Goal: Transaction & Acquisition: Purchase product/service

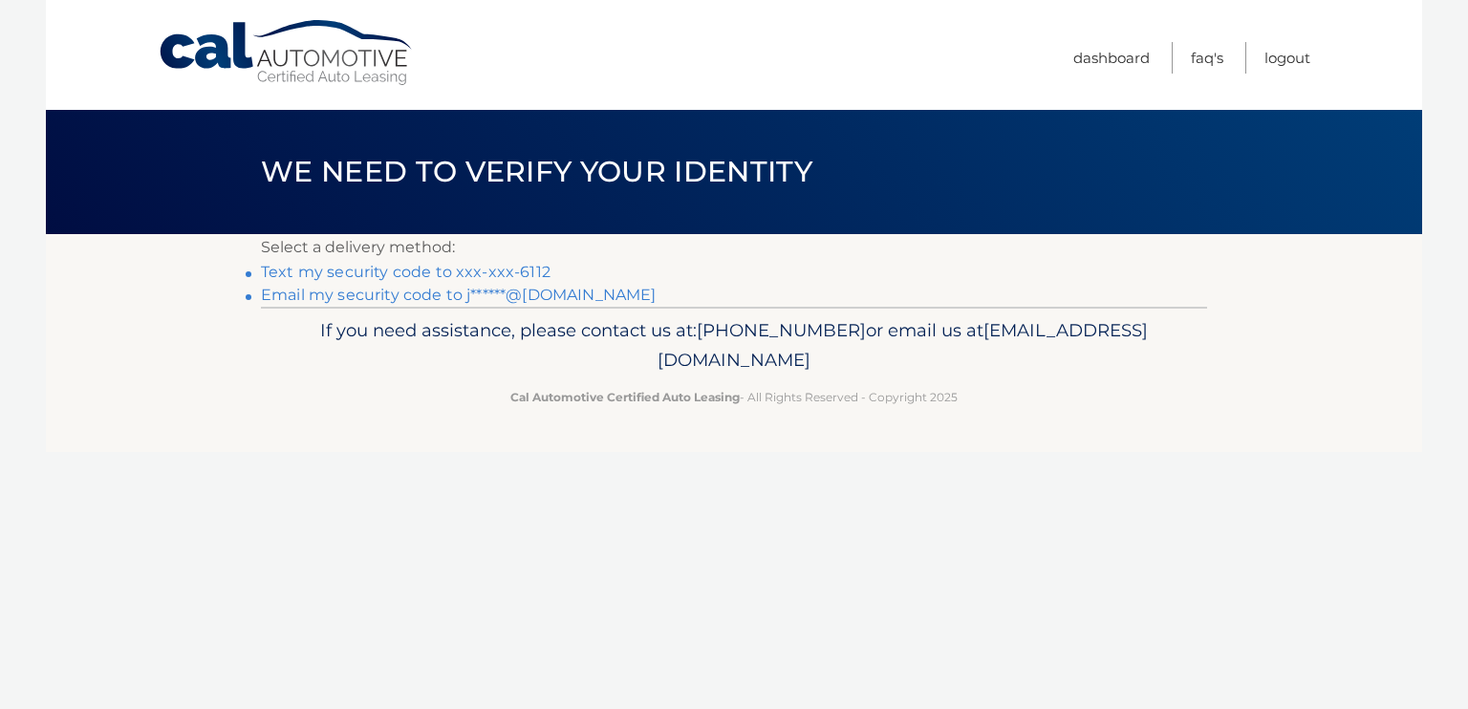
click at [347, 270] on link "Text my security code to xxx-xxx-6112" at bounding box center [406, 272] width 290 height 18
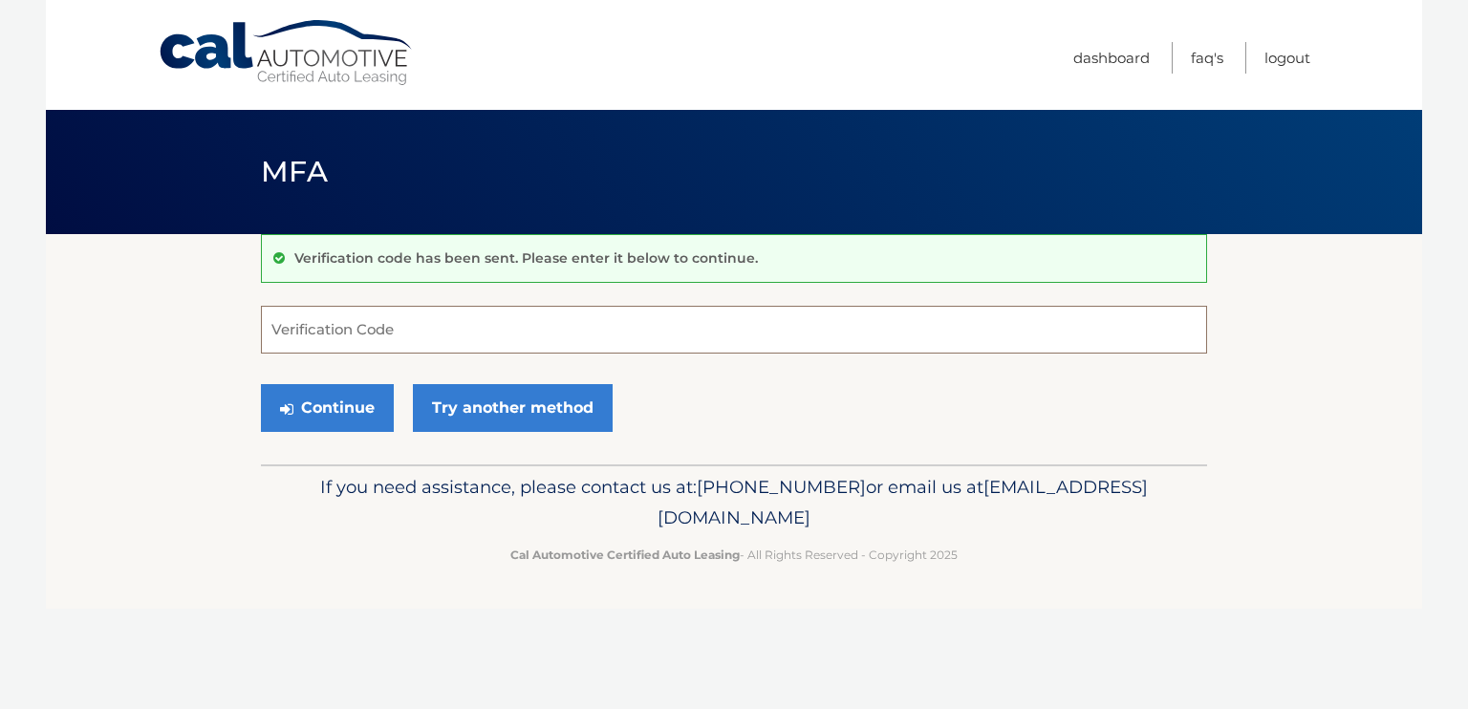
click at [333, 354] on form "Verification Code Continue Try another method" at bounding box center [734, 374] width 946 height 136
type input "343988"
click at [359, 465] on div "Cal Automotive Menu Dashboard FAQ's Logout MFA" at bounding box center [734, 354] width 1376 height 709
click at [346, 416] on button "Continue" at bounding box center [327, 408] width 133 height 48
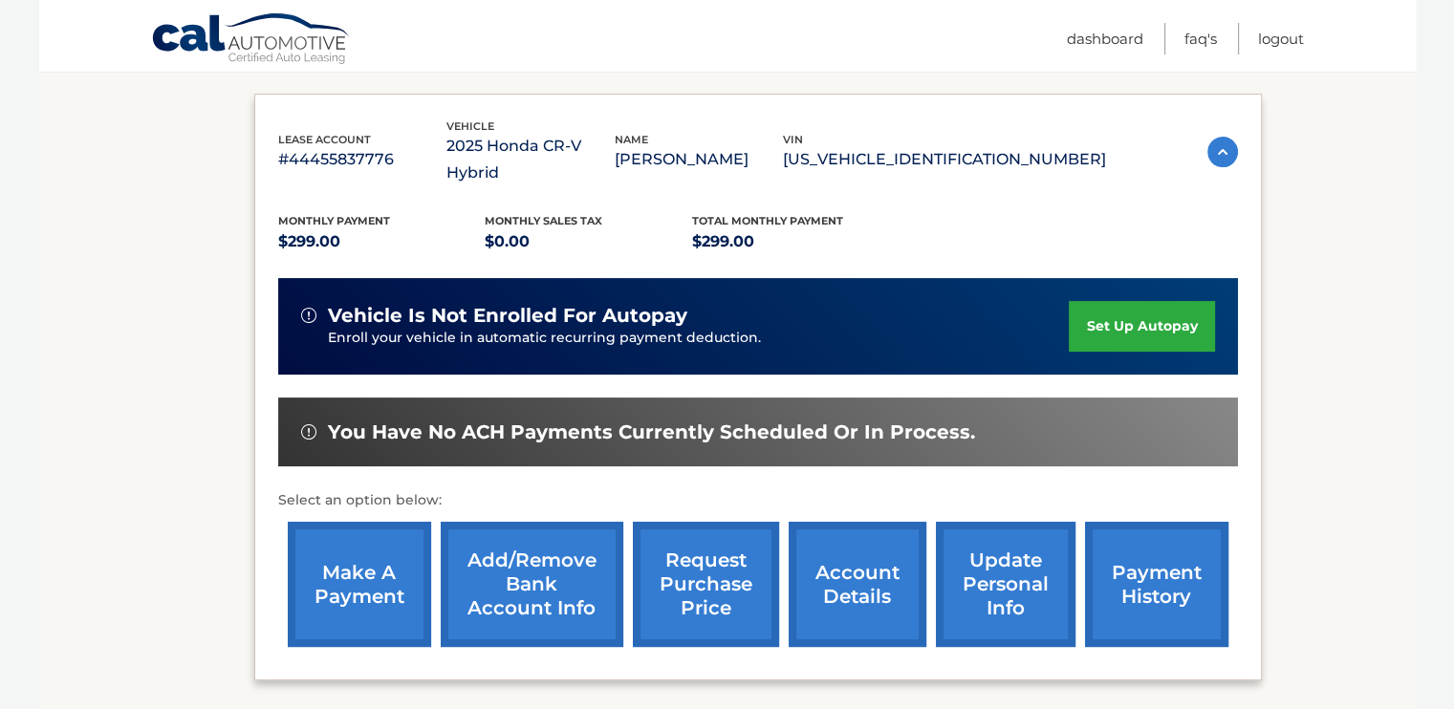
scroll to position [335, 0]
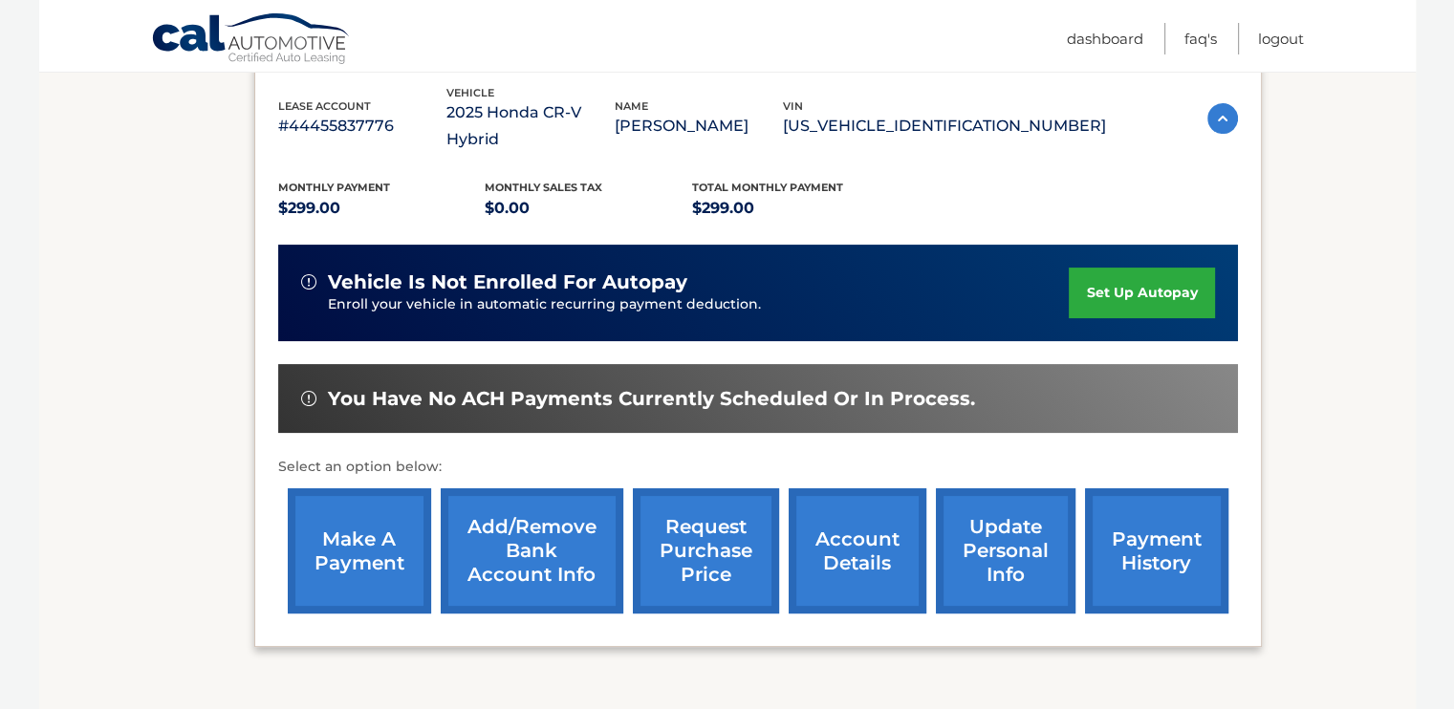
click at [385, 518] on link "make a payment" at bounding box center [359, 550] width 143 height 125
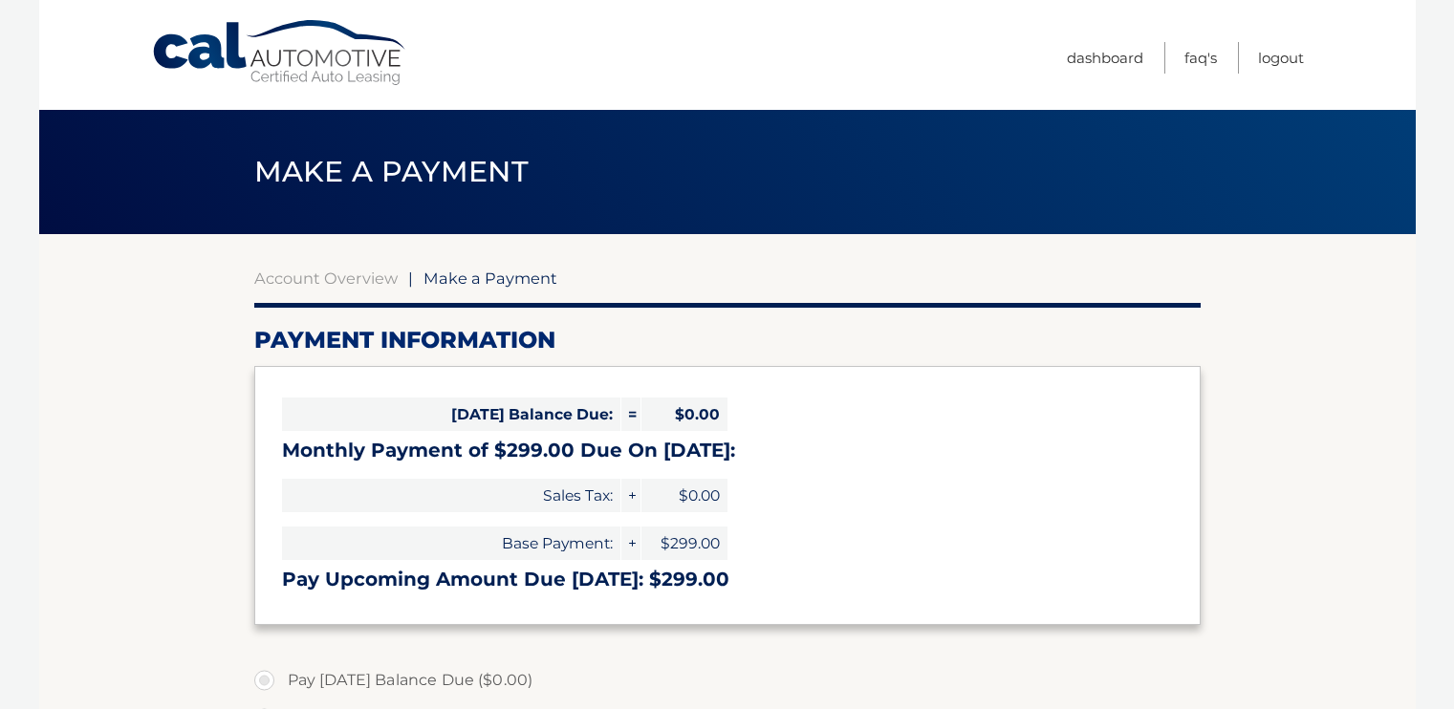
select select "MTA4ZTE4OGMtNjA1NS00NWE4LWEyYjQtMWQ1NzdkYWFiYTU4"
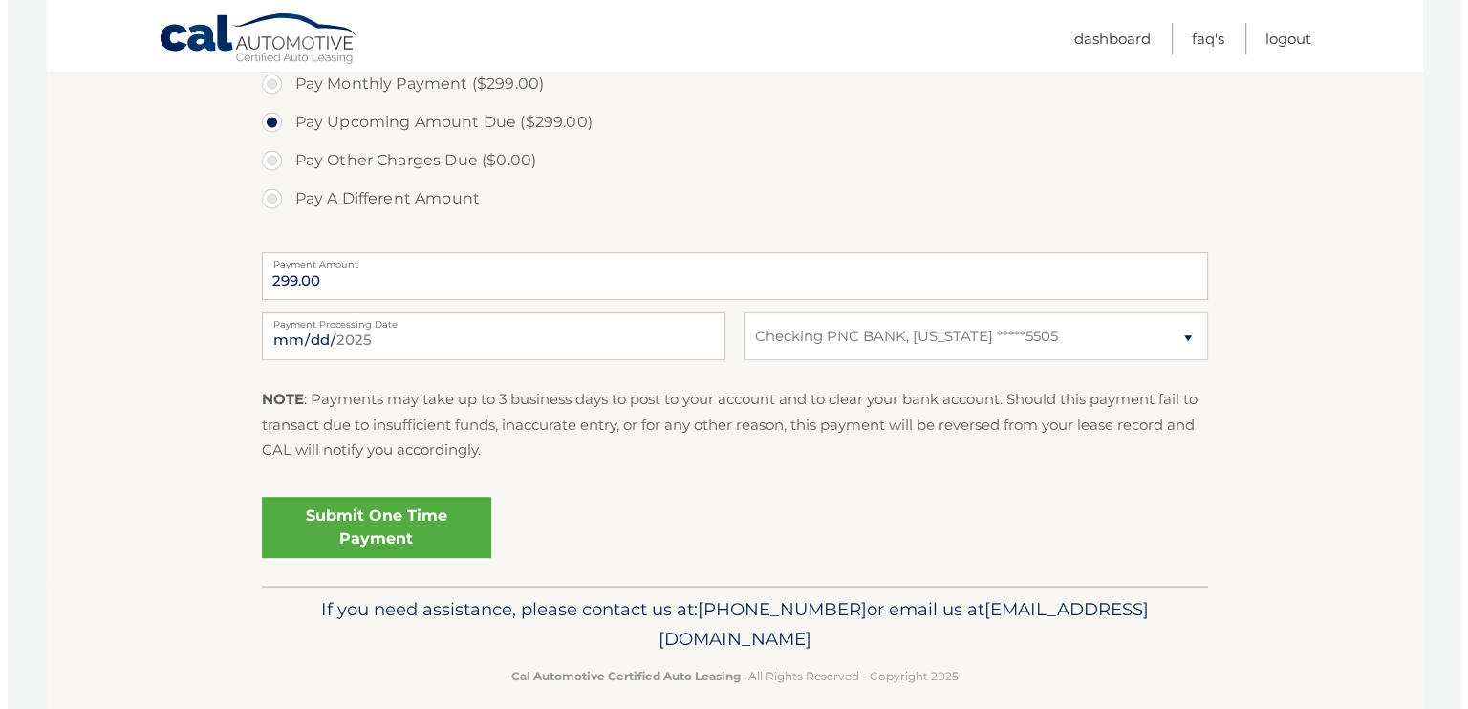
scroll to position [655, 0]
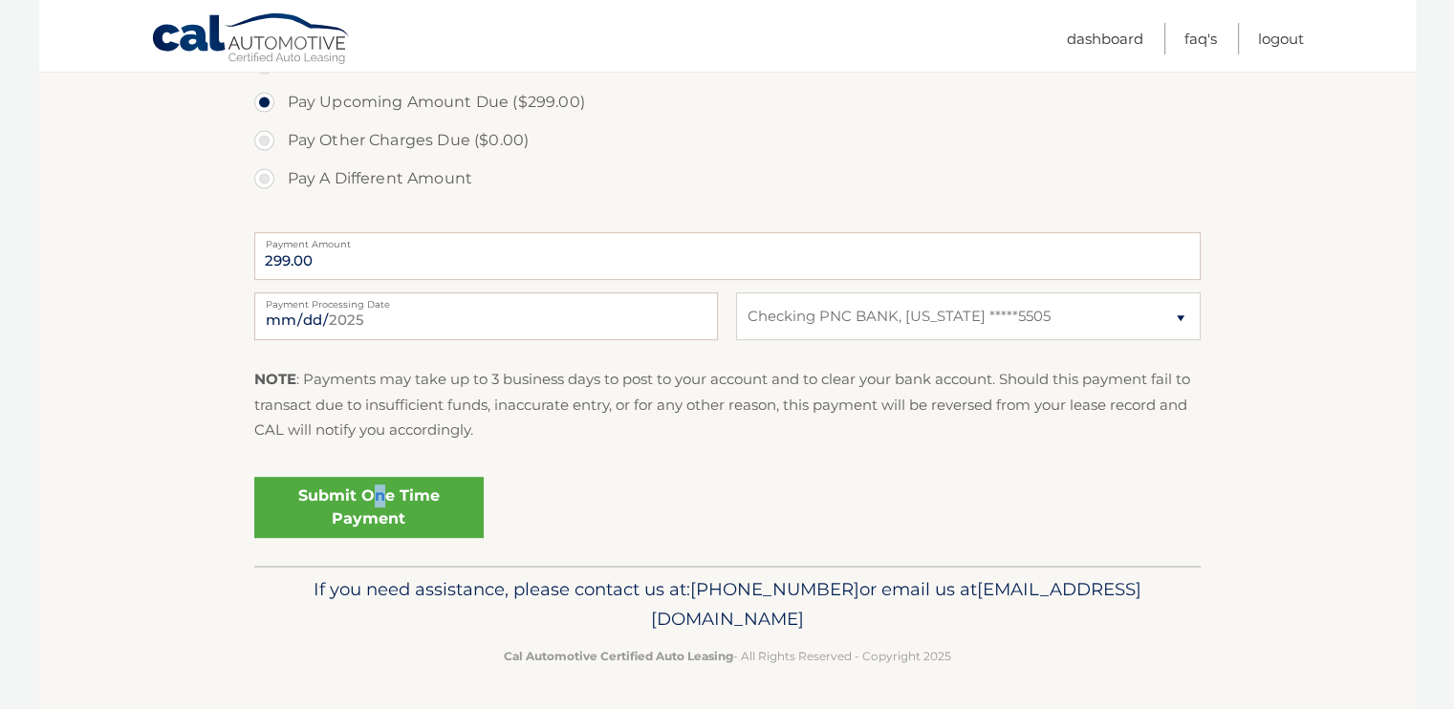
click at [378, 492] on link "Submit One Time Payment" at bounding box center [368, 507] width 229 height 61
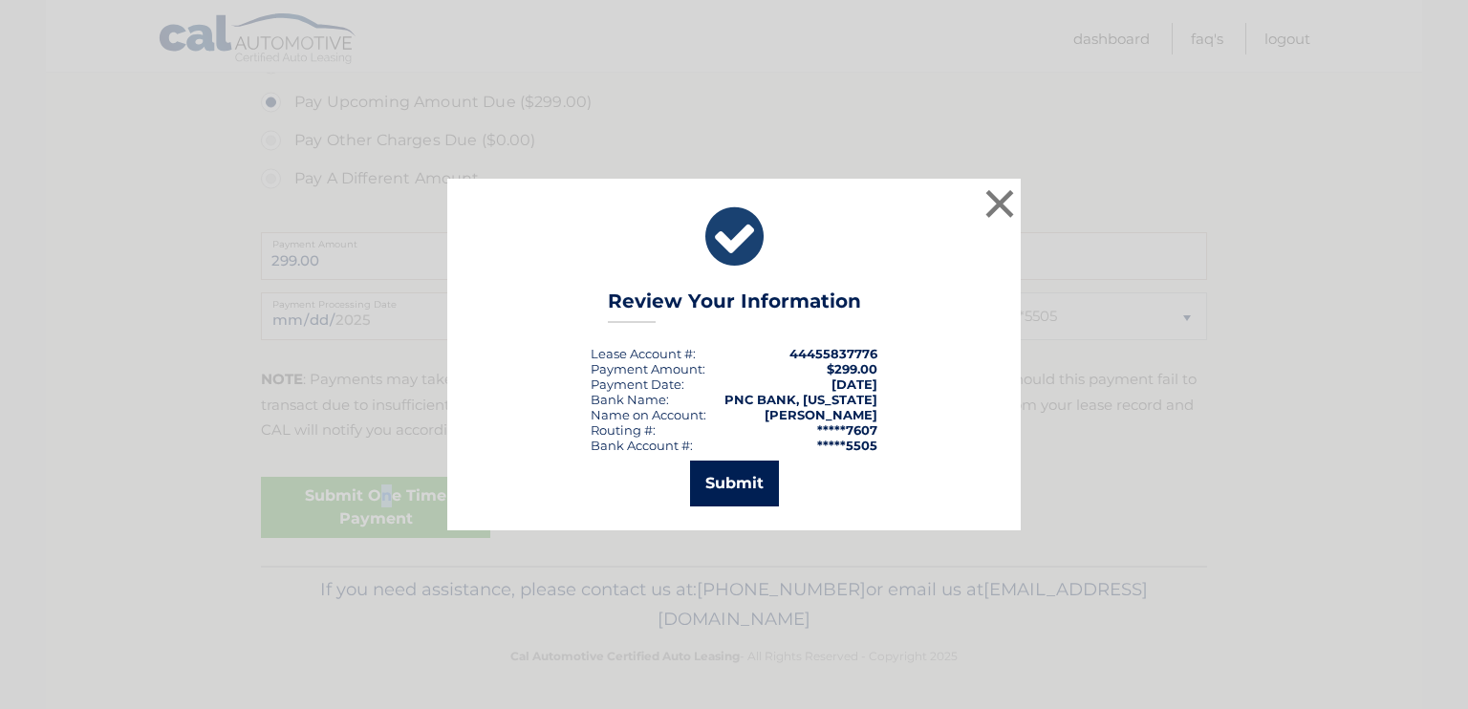
click at [756, 488] on button "Submit" at bounding box center [734, 484] width 89 height 46
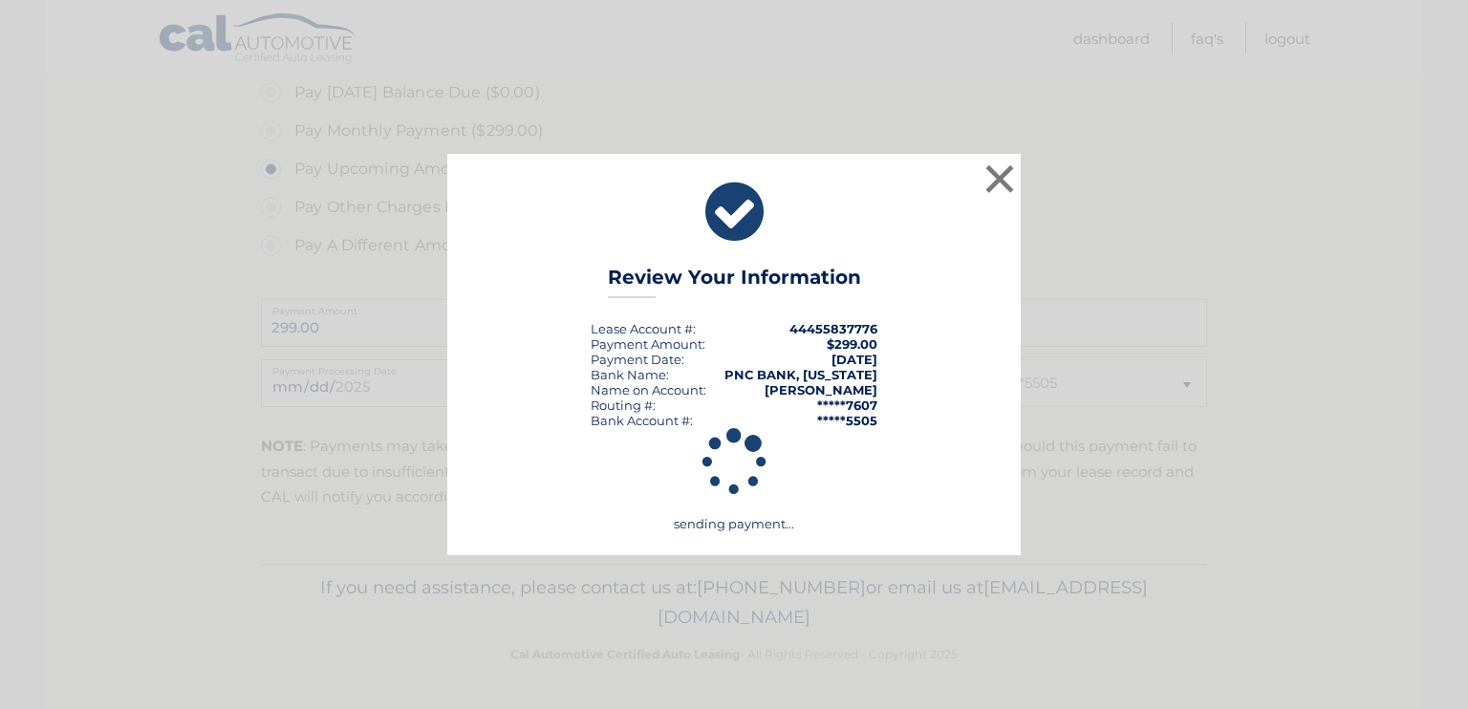
scroll to position [586, 0]
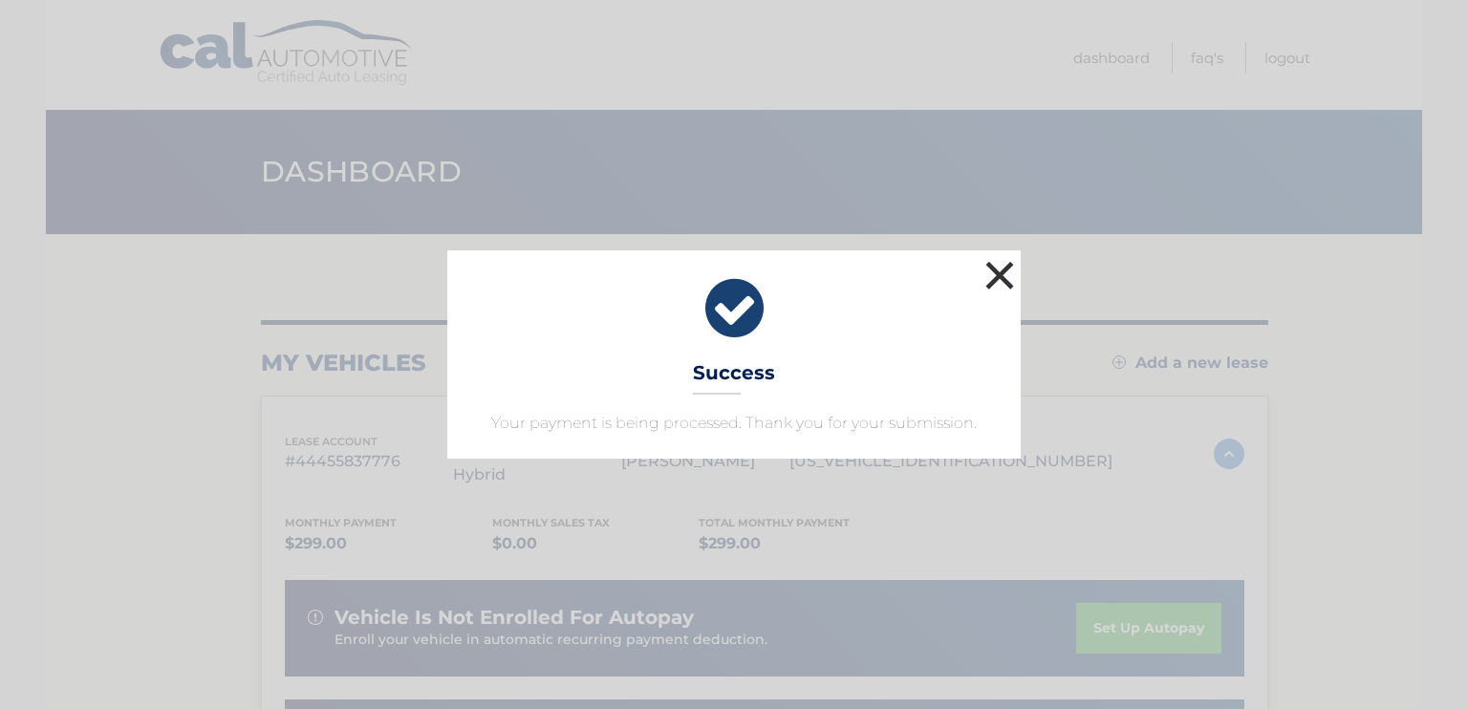
click at [1000, 270] on button "×" at bounding box center [1000, 275] width 38 height 38
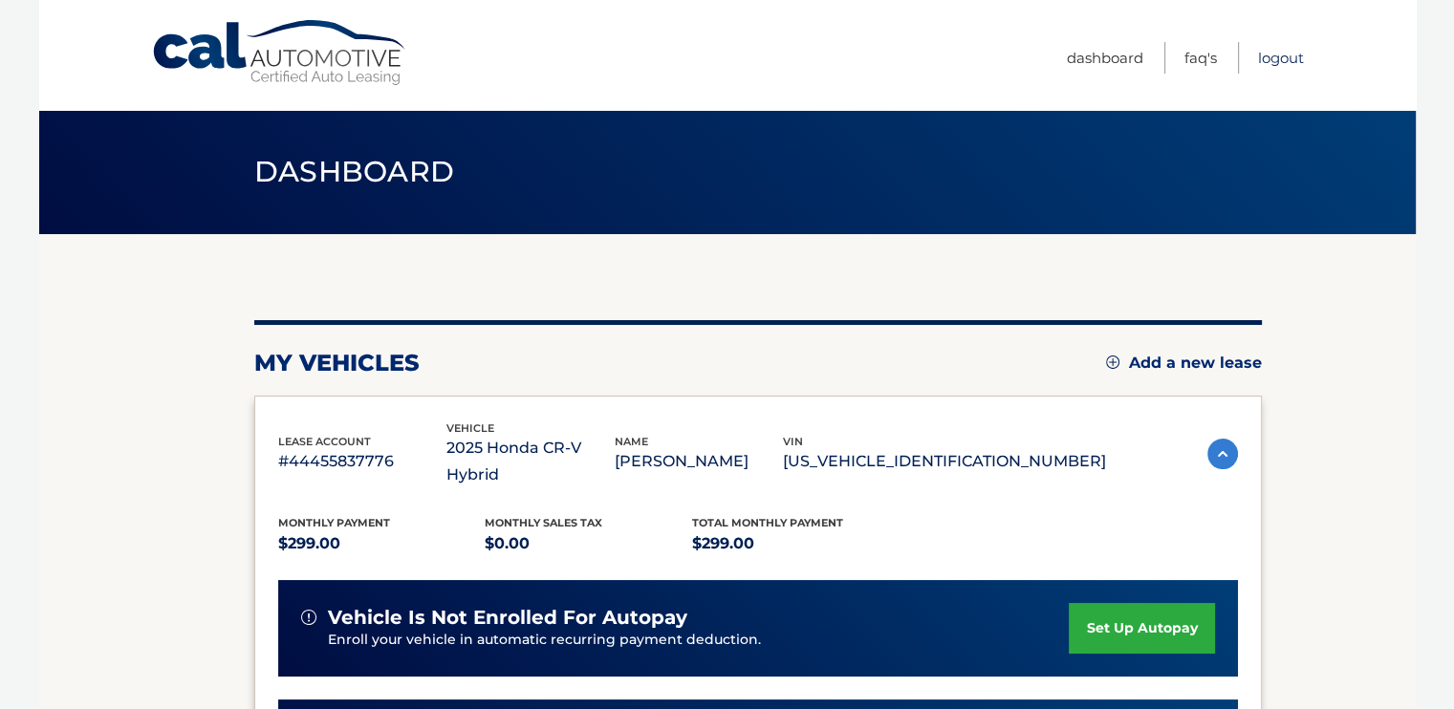
click at [1288, 54] on link "Logout" at bounding box center [1281, 58] width 46 height 32
